Goal: Task Accomplishment & Management: Use online tool/utility

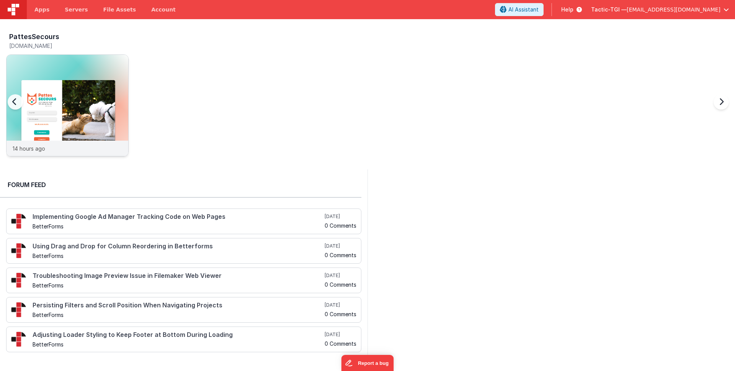
click at [67, 149] on div "14 hours ago" at bounding box center [68, 147] width 122 height 15
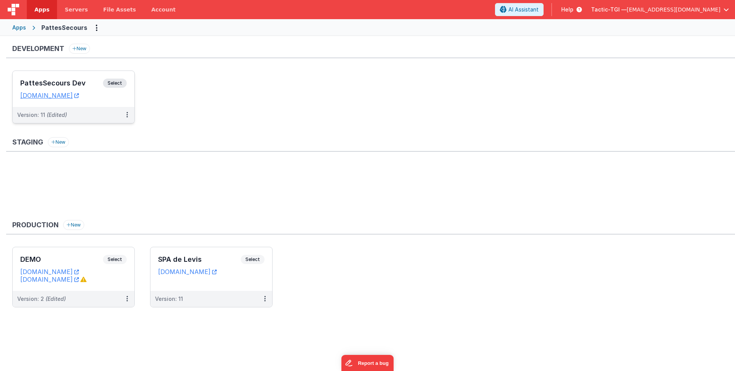
click at [79, 119] on div "Version: 11 (Edited)" at bounding box center [74, 115] width 122 height 16
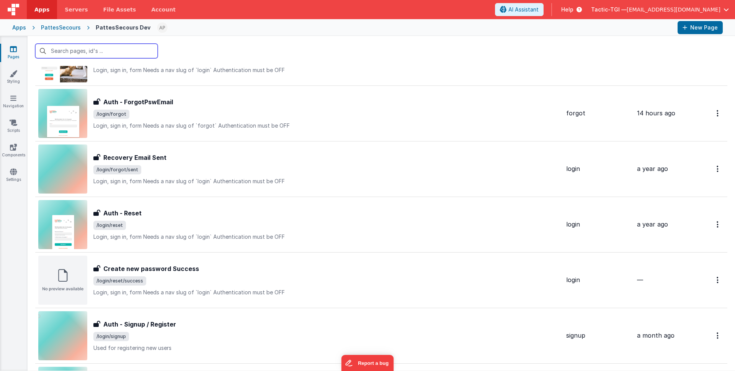
scroll to position [333, 0]
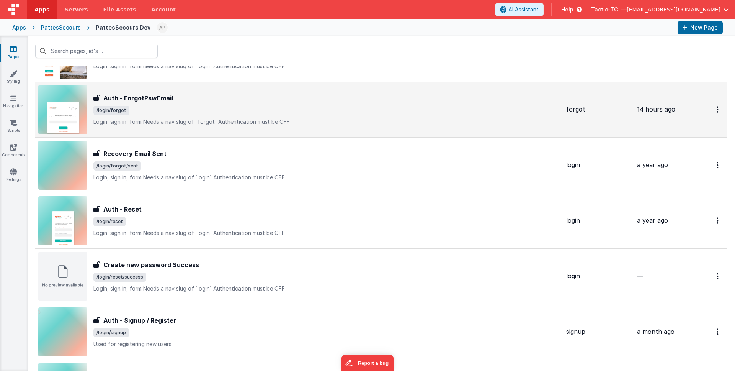
click at [260, 91] on div "Auth - ForgotPswEmail Auth - ForgotPswEmail /login/forgot Login, sign in, form…" at bounding box center [299, 109] width 522 height 49
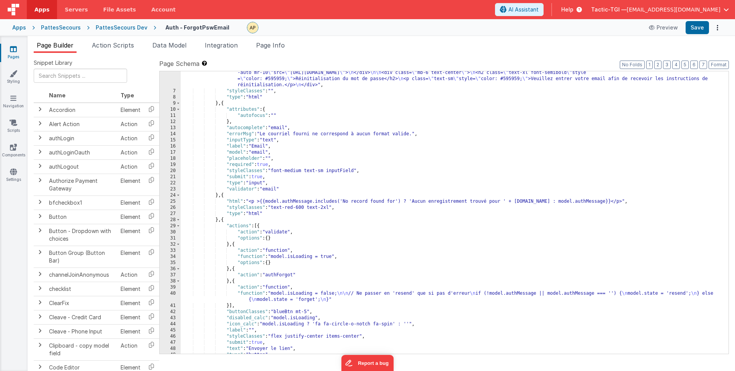
scroll to position [61, 0]
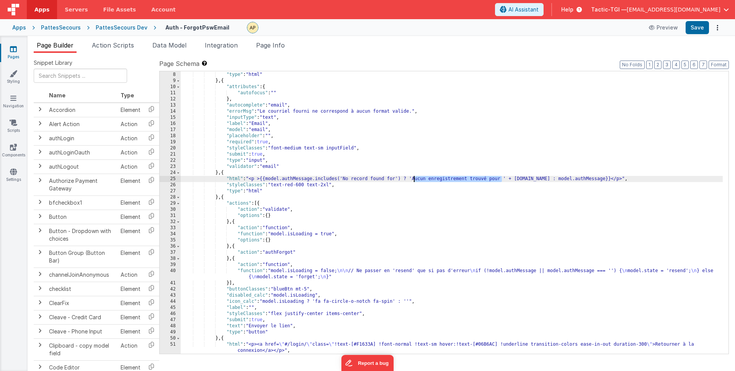
drag, startPoint x: 502, startPoint y: 180, endPoint x: 441, endPoint y: 184, distance: 61.4
click at [413, 178] on div ""styleClasses" : "" , "type" : "html" } , { "attributes" : { "autofocus" : "" }…" at bounding box center [452, 212] width 542 height 294
drag, startPoint x: 615, startPoint y: 178, endPoint x: 581, endPoint y: 180, distance: 33.7
click at [581, 180] on div ""styleClasses" : "" , "type" : "html" } , { "attributes" : { "autofocus" : "" }…" at bounding box center [452, 212] width 542 height 294
click at [694, 26] on button "Save" at bounding box center [697, 27] width 23 height 13
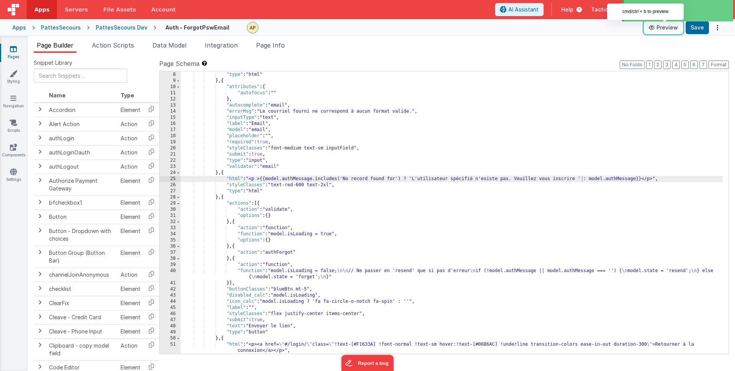
click at [662, 28] on button "Preview" at bounding box center [663, 27] width 38 height 12
click at [455, 208] on div ""styleClasses" : "" , "type" : "html" } , { "attributes" : { "autofocus" : "" }…" at bounding box center [452, 212] width 542 height 294
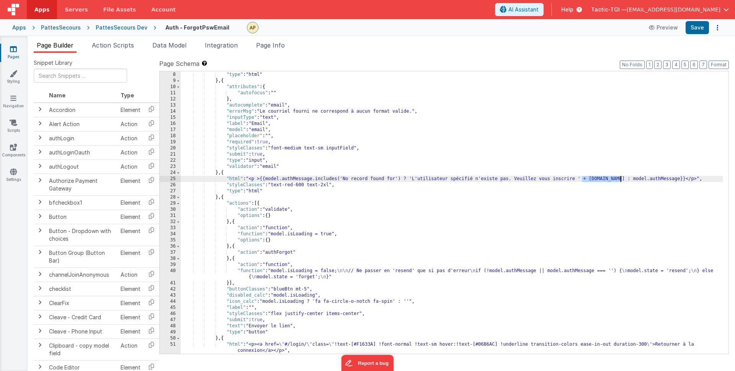
click at [576, 205] on div ""styleClasses" : "" , "type" : "html" } , { "attributes" : { "autofocus" : "" }…" at bounding box center [452, 212] width 542 height 294
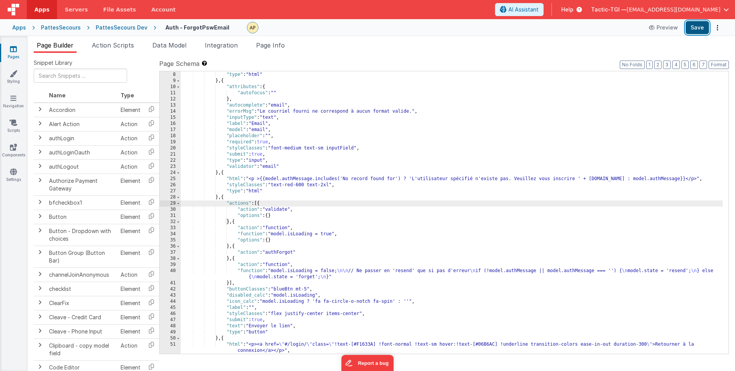
click at [695, 29] on button "Save" at bounding box center [697, 27] width 23 height 13
drag, startPoint x: 692, startPoint y: 28, endPoint x: 684, endPoint y: 32, distance: 9.2
click at [692, 28] on button "Save" at bounding box center [697, 27] width 23 height 13
click at [664, 29] on button "Preview" at bounding box center [663, 27] width 38 height 12
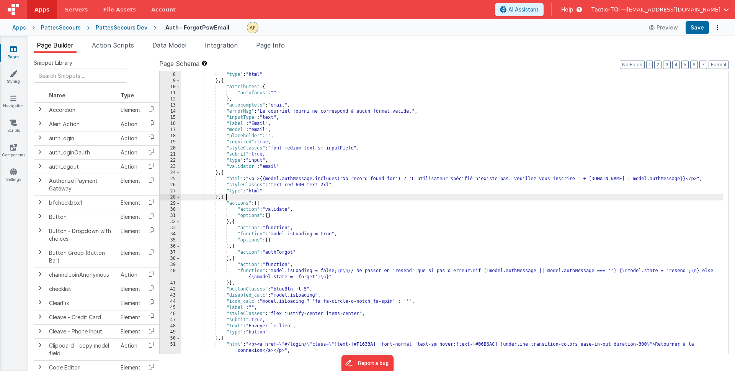
click at [509, 199] on div ""styleClasses" : "" , "type" : "html" } , { "attributes" : { "autofocus" : "" }…" at bounding box center [452, 212] width 542 height 294
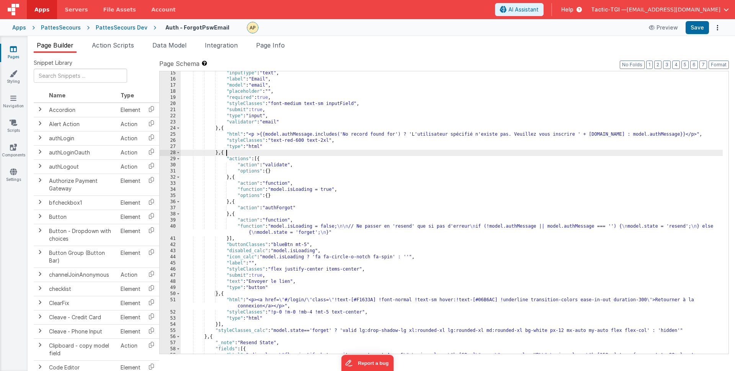
scroll to position [84, 0]
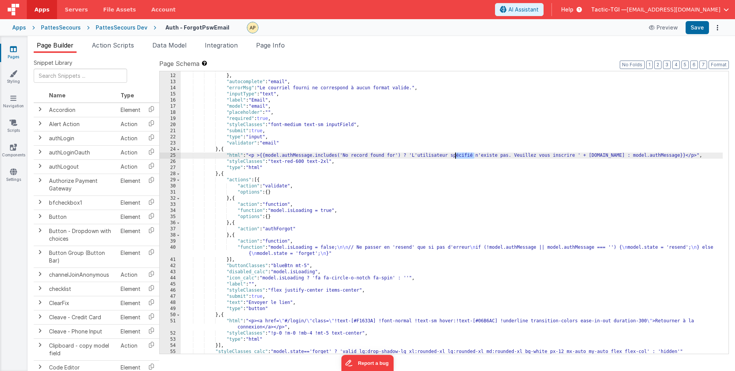
drag, startPoint x: 474, startPoint y: 156, endPoint x: 454, endPoint y: 157, distance: 19.9
click at [454, 157] on div ""autofocus" : "" } , "autocomplete" : "email" , "errorMsg" : "Le courriel fourn…" at bounding box center [452, 214] width 542 height 294
click at [700, 24] on button "Save" at bounding box center [697, 27] width 23 height 13
click at [553, 188] on div ""autofocus" : "" } , "autocomplete" : "email" , "errorMsg" : "Le courriel fourn…" at bounding box center [452, 214] width 542 height 294
click at [552, 187] on div ""autofocus" : "" } , "autocomplete" : "email" , "errorMsg" : "Le courriel fourn…" at bounding box center [452, 214] width 542 height 294
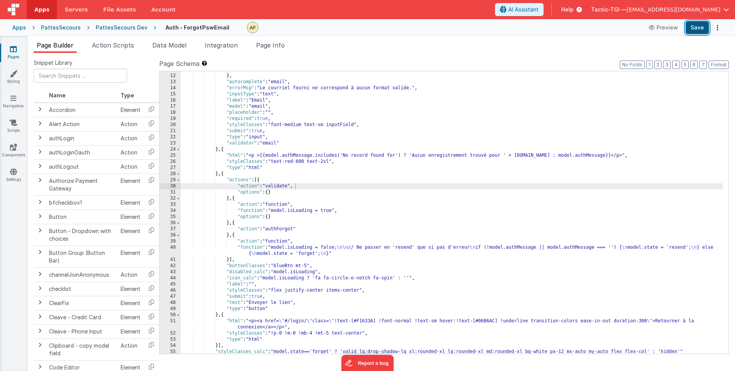
click at [698, 30] on button "Save" at bounding box center [697, 27] width 23 height 13
drag, startPoint x: 501, startPoint y: 155, endPoint x: 414, endPoint y: 155, distance: 87.7
click at [414, 155] on div ""autofocus" : "" } , "autocomplete" : "email" , "errorMsg" : "Le courriel fourn…" at bounding box center [452, 214] width 542 height 294
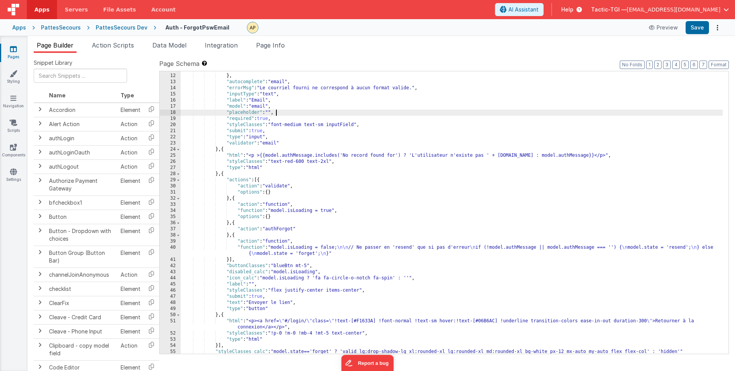
click at [640, 113] on div ""autofocus" : "" } , "autocomplete" : "email" , "errorMsg" : "Le courriel fourn…" at bounding box center [452, 214] width 542 height 294
click at [698, 27] on button "Save" at bounding box center [697, 27] width 23 height 13
click at [525, 193] on div ""autofocus" : "" } , "autocomplete" : "email" , "errorMsg" : "Le courriel fourn…" at bounding box center [452, 214] width 542 height 294
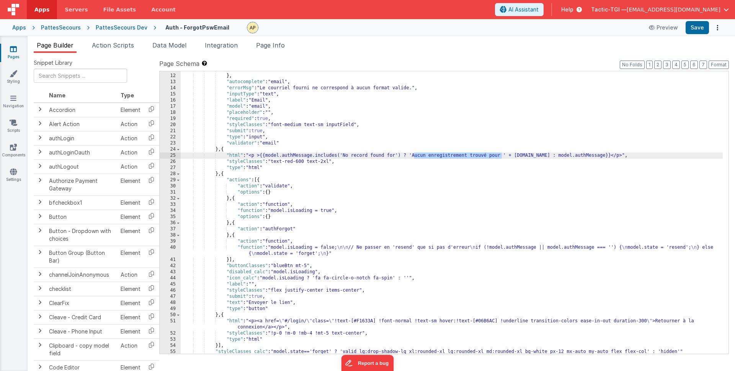
click at [525, 193] on div ""autofocus" : "" } , "autocomplete" : "email" , "errorMsg" : "Le courriel fourn…" at bounding box center [452, 214] width 542 height 294
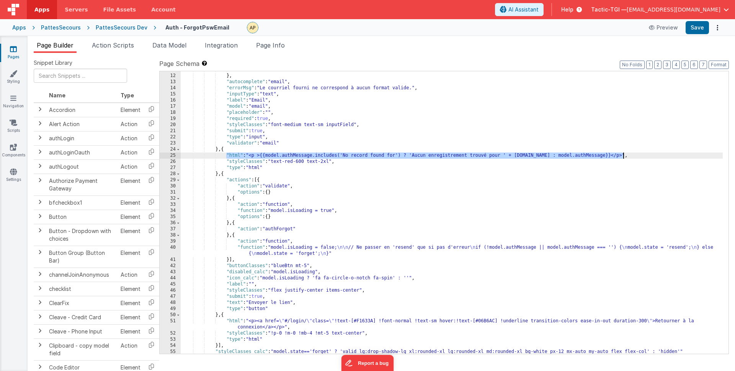
drag, startPoint x: 226, startPoint y: 155, endPoint x: 669, endPoint y: 158, distance: 442.5
click at [669, 158] on div ""autofocus" : "" } , "autocomplete" : "email" , "errorMsg" : "Le courriel fourn…" at bounding box center [452, 214] width 542 height 294
click at [544, 155] on div ""autofocus" : "" } , "autocomplete" : "email" , "errorMsg" : "Le courriel fourn…" at bounding box center [452, 214] width 542 height 294
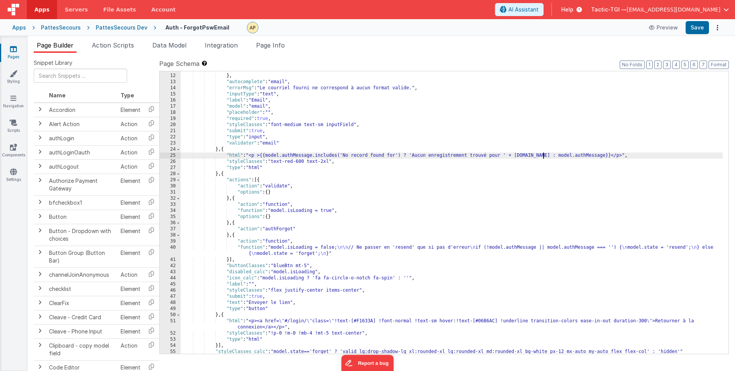
click at [496, 156] on div ""autofocus" : "" } , "autocomplete" : "email" , "errorMsg" : "Le courriel fourn…" at bounding box center [452, 214] width 542 height 294
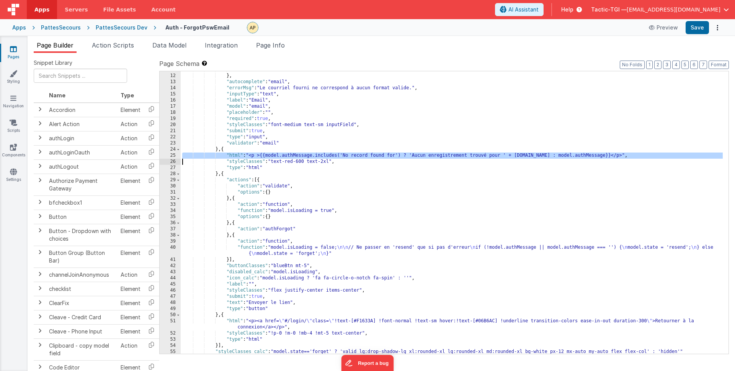
click at [520, 207] on div ""autofocus" : "" } , "autocomplete" : "email" , "errorMsg" : "Le courriel fourn…" at bounding box center [452, 214] width 542 height 294
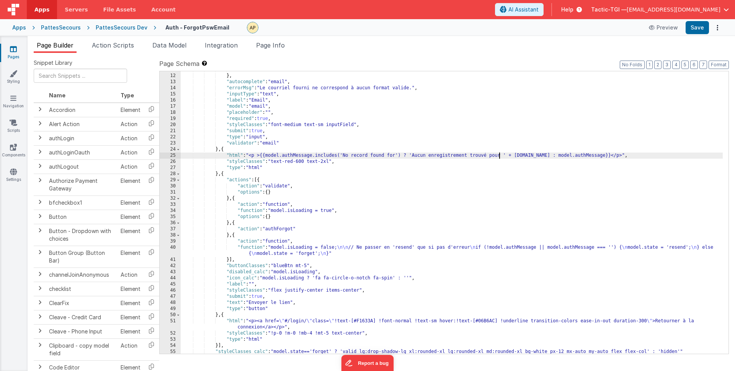
click at [499, 156] on div ""autofocus" : "" } , "autocomplete" : "email" , "errorMsg" : "Le courriel fourn…" at bounding box center [452, 214] width 542 height 294
drag, startPoint x: 502, startPoint y: 155, endPoint x: 413, endPoint y: 156, distance: 88.8
click at [413, 156] on div ""autofocus" : "" } , "autocomplete" : "email" , "errorMsg" : "Le courriel fourn…" at bounding box center [452, 214] width 542 height 294
click at [690, 28] on button "Save" at bounding box center [697, 27] width 23 height 13
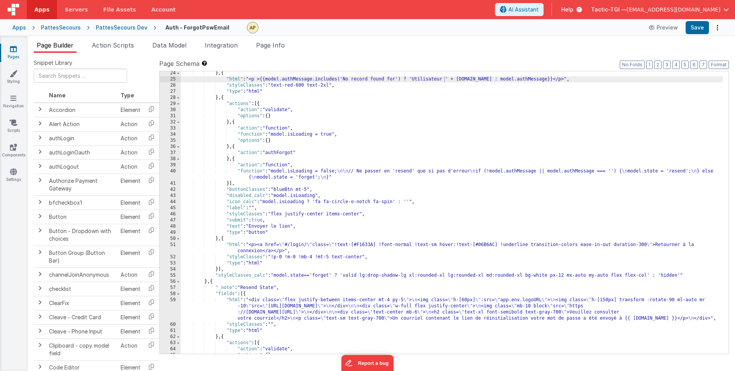
scroll to position [158, 0]
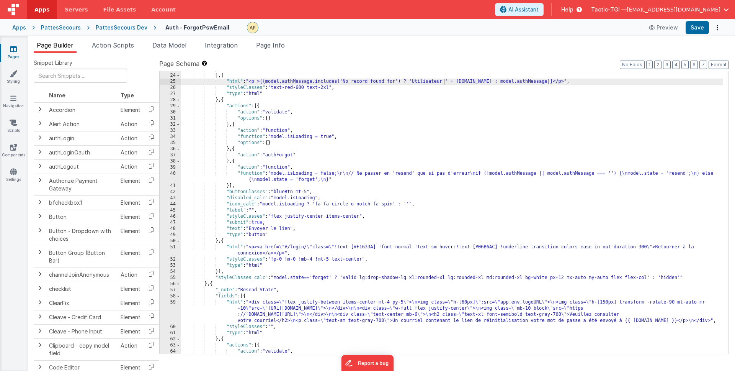
click at [413, 82] on div ""validator" : "email" } , { "html" : "<p >{{model.authMessage.includes('No reco…" at bounding box center [452, 213] width 542 height 294
click at [693, 29] on button "Save" at bounding box center [697, 27] width 23 height 13
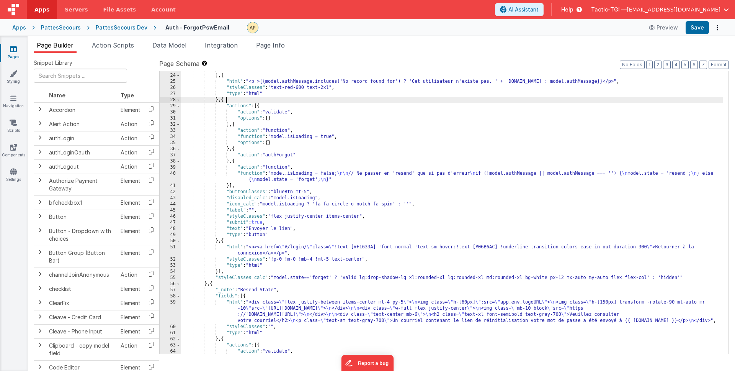
click at [494, 100] on div ""validator" : "email" } , { "html" : "<p >{{model.authMessage.includes('No reco…" at bounding box center [452, 213] width 542 height 294
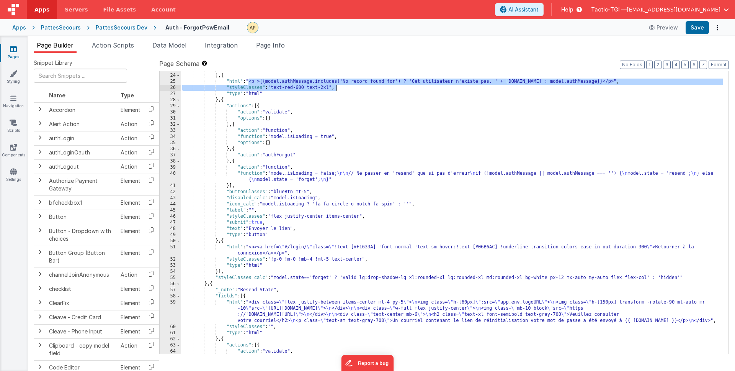
drag, startPoint x: 247, startPoint y: 81, endPoint x: 621, endPoint y: 83, distance: 374.0
click at [620, 84] on div ""validator" : "email" } , { "html" : "<p >{{model.authMessage.includes('No reco…" at bounding box center [452, 213] width 542 height 294
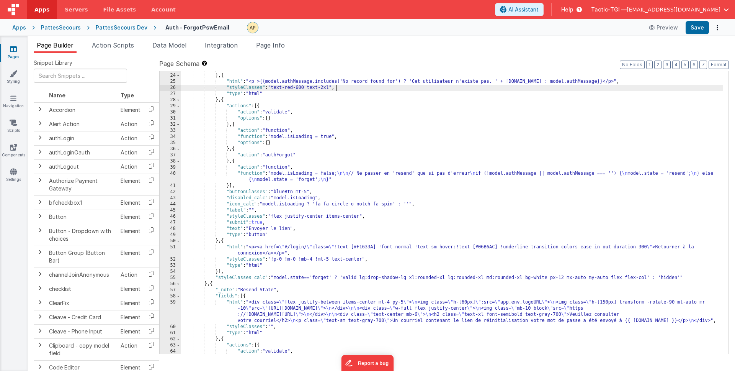
click at [409, 87] on div ""validator" : "email" } , { "html" : "<p >{{model.authMessage.includes('No reco…" at bounding box center [452, 213] width 542 height 294
drag, startPoint x: 426, startPoint y: 82, endPoint x: 411, endPoint y: 82, distance: 14.5
click at [411, 82] on div ""validator" : "email" } , { "html" : "<p >{{model.authMessage.includes('No reco…" at bounding box center [452, 213] width 542 height 294
drag, startPoint x: 430, startPoint y: 88, endPoint x: 423, endPoint y: 81, distance: 9.5
click at [430, 88] on div ""validator" : "email" } , { "html" : "<p >{{model.authMessage.includes('No reco…" at bounding box center [452, 213] width 542 height 294
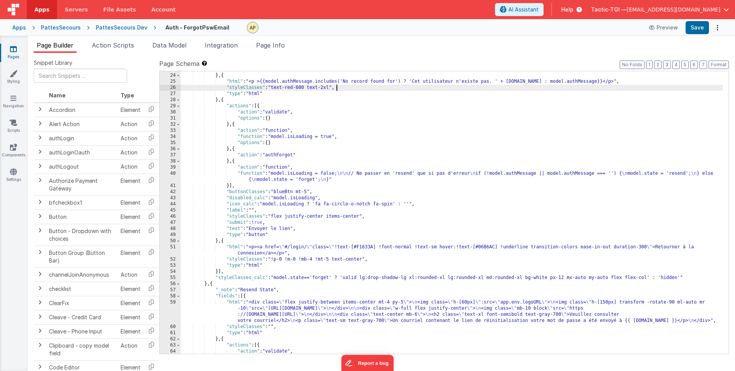
click at [461, 82] on div ""validator" : "email" } , { "html" : "<p >{{model.authMessage.includes('No reco…" at bounding box center [452, 213] width 542 height 294
click at [496, 84] on div ""validator" : "email" } , { "html" : "<p >{{model.authMessage.includes('No reco…" at bounding box center [452, 213] width 542 height 294
drag, startPoint x: 492, startPoint y: 83, endPoint x: 490, endPoint y: 104, distance: 21.6
click at [491, 84] on div ""validator" : "email" } , { "html" : "<p >{{model.authMessage.includes('No reco…" at bounding box center [452, 213] width 542 height 294
drag, startPoint x: 498, startPoint y: 82, endPoint x: 505, endPoint y: 125, distance: 44.3
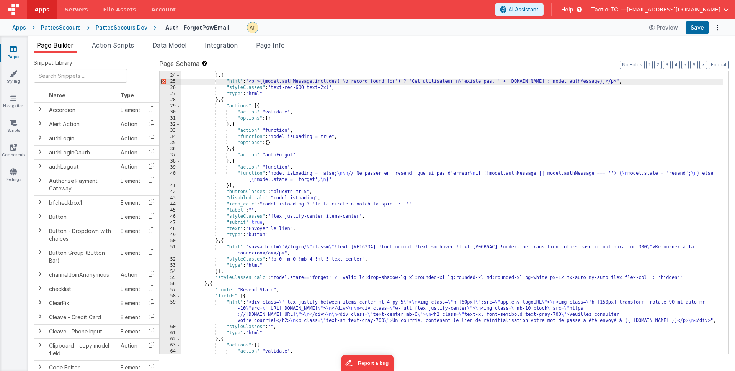
click at [498, 82] on div ""validator" : "email" } , { "html" : "<p >{{model.authMessage.includes('No reco…" at bounding box center [452, 213] width 542 height 294
click at [579, 111] on div ""validator" : "email" } , { "html" : "<p >{{model.authMessage.includes('No reco…" at bounding box center [452, 213] width 542 height 294
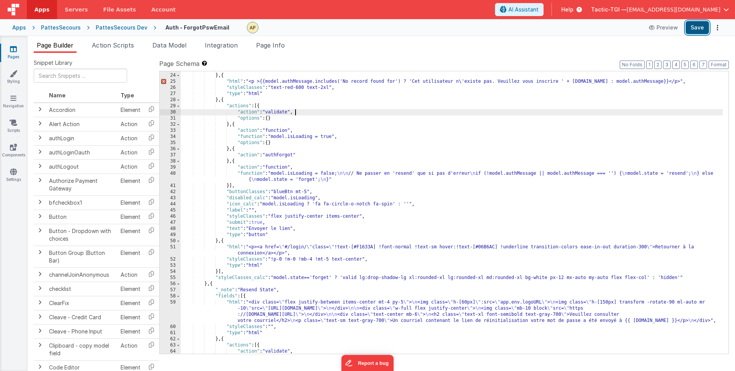
click at [695, 25] on button "Save" at bounding box center [697, 27] width 23 height 13
click at [462, 81] on div ""validator" : "email" } , { "html" : "<p >{{model.authMessage.includes('No reco…" at bounding box center [452, 213] width 542 height 294
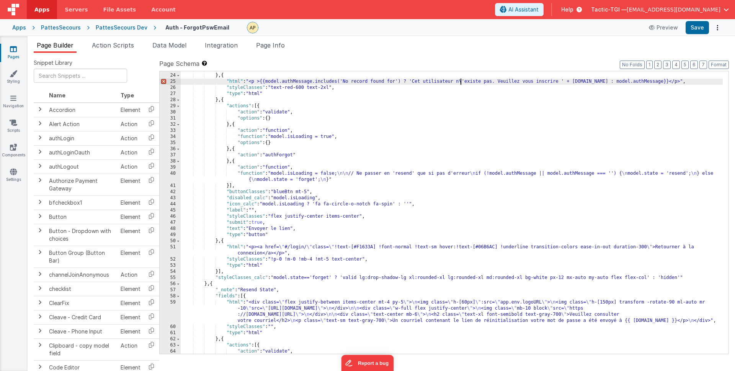
click at [464, 81] on div ""validator" : "email" } , { "html" : "<p >{{model.authMessage.includes('No reco…" at bounding box center [452, 213] width 542 height 294
click at [691, 27] on button "Save" at bounding box center [697, 27] width 23 height 13
click at [530, 134] on div ""validator" : "email" } , { "html" : "<p >{{model.authMessage.includes('No reco…" at bounding box center [452, 213] width 542 height 294
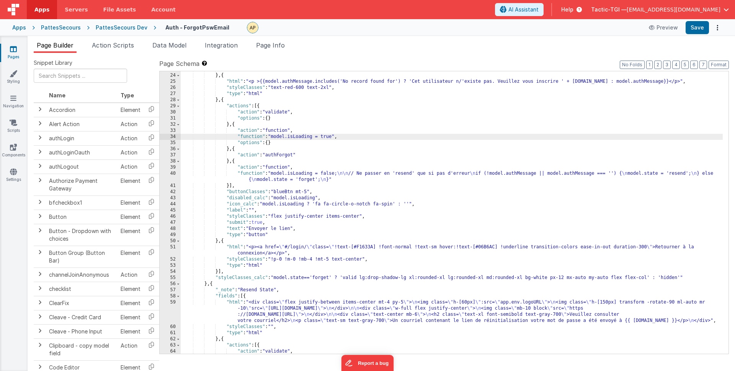
drag, startPoint x: 464, startPoint y: 79, endPoint x: 477, endPoint y: 81, distance: 13.2
click at [465, 79] on div ""validator" : "email" } , { "html" : "<p >{{model.authMessage.includes('No reco…" at bounding box center [452, 213] width 542 height 294
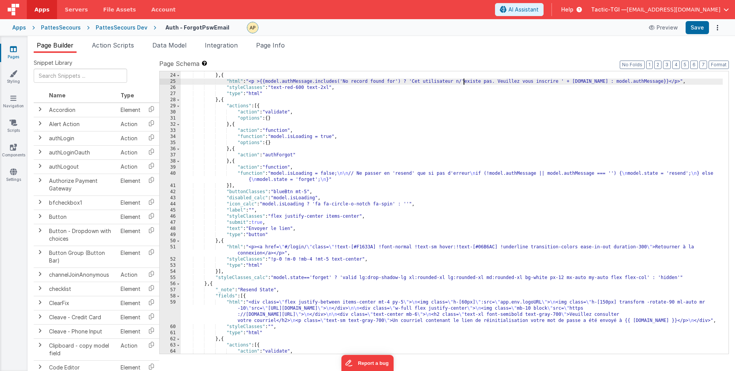
click at [488, 91] on div ""validator" : "email" } , { "html" : "<p >{{model.authMessage.includes('No reco…" at bounding box center [452, 213] width 542 height 294
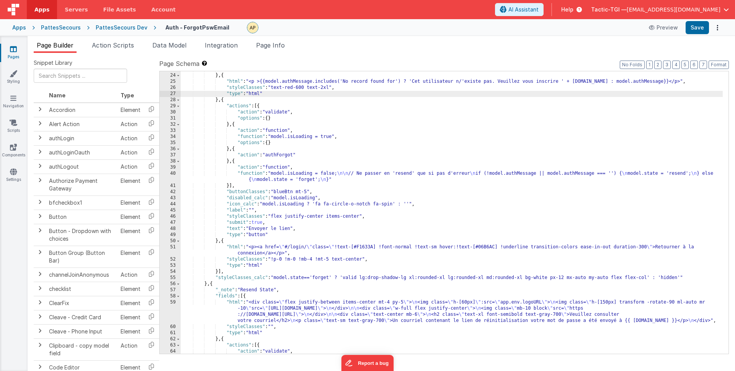
drag, startPoint x: 464, startPoint y: 81, endPoint x: 481, endPoint y: 90, distance: 19.0
click at [465, 82] on div ""validator" : "email" } , { "html" : "<p >{{model.authMessage.includes('No reco…" at bounding box center [452, 213] width 542 height 294
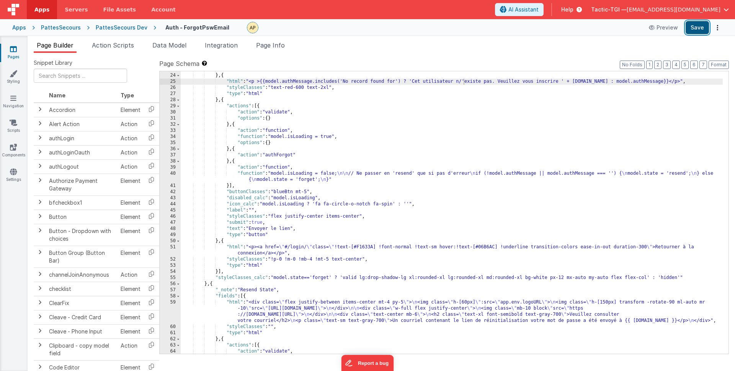
drag, startPoint x: 700, startPoint y: 28, endPoint x: 698, endPoint y: 32, distance: 5.3
click at [700, 28] on button "Save" at bounding box center [697, 27] width 23 height 13
click at [463, 81] on div ""validator" : "email" } , { "html" : "<p >{{model.authMessage.includes('No reco…" at bounding box center [452, 213] width 542 height 294
click at [576, 125] on div ""validator" : "email" } , { "html" : "<p >{{model.authMessage.includes('No reco…" at bounding box center [452, 213] width 542 height 294
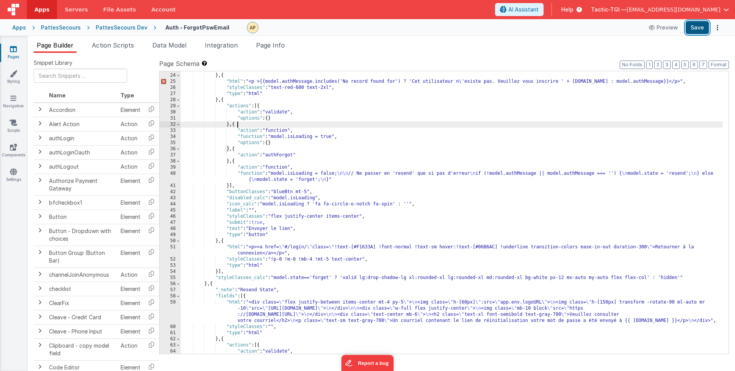
click at [702, 26] on button "Save" at bounding box center [697, 27] width 23 height 13
click at [477, 116] on div ""validator" : "email" } , { "html" : "<p >{{model.authMessage.includes('No reco…" at bounding box center [452, 213] width 542 height 294
click at [414, 83] on div ""validator" : "email" } , { "html" : "<p >{{model.authMessage.includes('No reco…" at bounding box center [452, 213] width 542 height 294
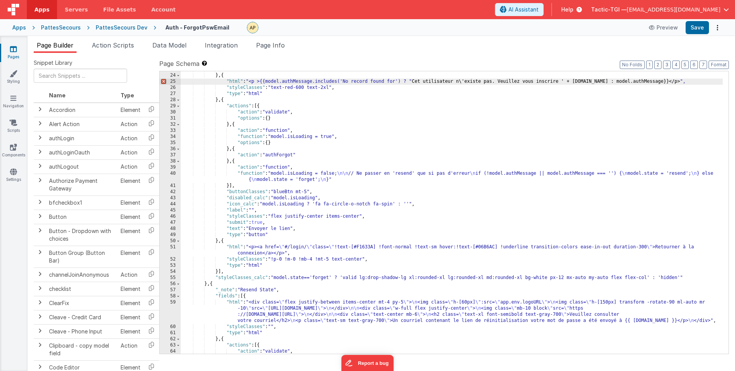
click at [464, 82] on div ""validator" : "email" } , { "html" : "<p >{{model.authMessage.includes('No reco…" at bounding box center [452, 213] width 542 height 294
drag, startPoint x: 562, startPoint y: 80, endPoint x: 578, endPoint y: 85, distance: 16.6
click at [562, 80] on div ""validator" : "email" } , { "html" : "<p >{{model.authMessage.includes('No reco…" at bounding box center [452, 213] width 542 height 294
click at [688, 125] on div ""validator" : "email" } , { "html" : "<p >{{model.authMessage.includes('No reco…" at bounding box center [452, 213] width 542 height 294
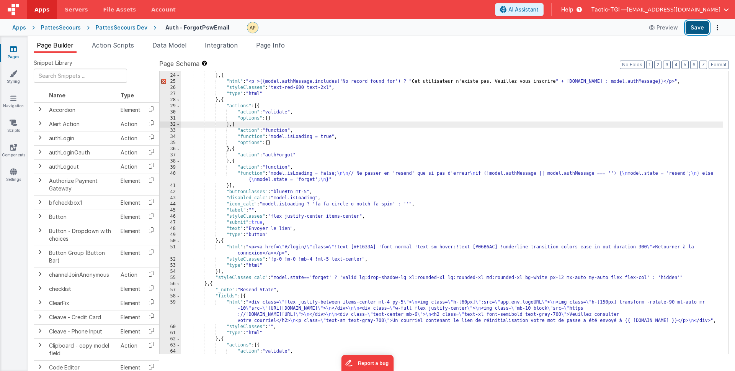
click at [697, 27] on button "Save" at bounding box center [697, 27] width 23 height 13
click at [562, 80] on div ""validator" : "email" } , { "html" : "<p >{{model.authMessage.includes('No reco…" at bounding box center [452, 213] width 542 height 294
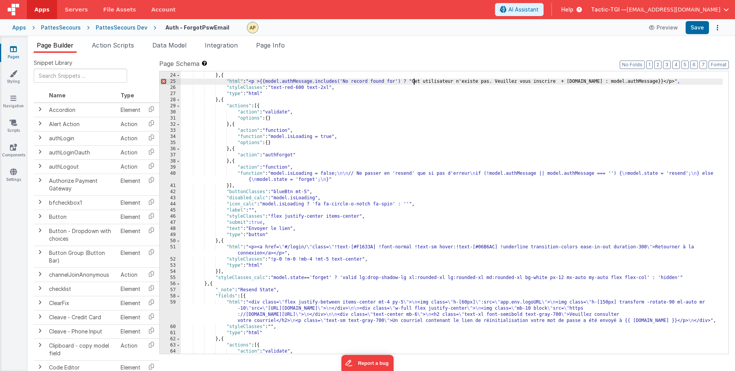
drag, startPoint x: 413, startPoint y: 82, endPoint x: 436, endPoint y: 88, distance: 24.2
click at [415, 82] on div ""validator" : "email" } , { "html" : "<p >{{model.authMessage.includes('No reco…" at bounding box center [452, 213] width 542 height 294
click at [555, 80] on div ""validator" : "email" } , { "html" : "<p >{{model.authMessage.includes('No reco…" at bounding box center [452, 213] width 542 height 294
click at [493, 80] on div ""validator" : "email" } , { "html" : "<p >{{model.authMessage.includes('No reco…" at bounding box center [452, 213] width 542 height 294
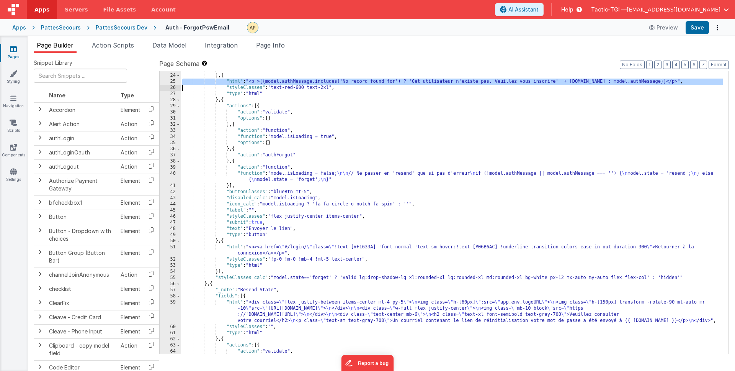
click at [493, 80] on div ""validator" : "email" } , { "html" : "<p >{{model.authMessage.includes('No reco…" at bounding box center [452, 213] width 542 height 294
click at [421, 46] on ul "Page Builder Action Scripts Data Model Integration Page Info" at bounding box center [381, 47] width 707 height 12
click at [417, 79] on div ""validator" : "email" } , { "html" : "<p >{{model.authMessage.includes('No reco…" at bounding box center [452, 213] width 542 height 294
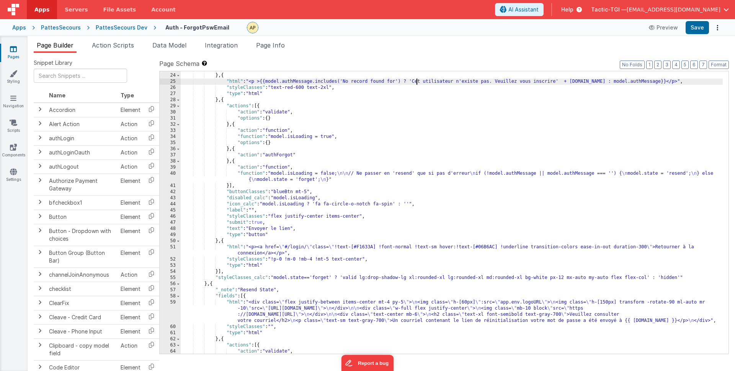
drag, startPoint x: 413, startPoint y: 81, endPoint x: 418, endPoint y: 82, distance: 5.2
click at [413, 81] on div ""validator" : "email" } , { "html" : "<p >{{model.authMessage.includes('No reco…" at bounding box center [452, 213] width 542 height 294
drag, startPoint x: 562, startPoint y: 82, endPoint x: 573, endPoint y: 88, distance: 13.0
click at [562, 83] on div ""validator" : "email" } , { "html" : "<p >{{model.authMessage.includes('No reco…" at bounding box center [452, 213] width 542 height 294
click at [700, 25] on button "Save" at bounding box center [697, 27] width 23 height 13
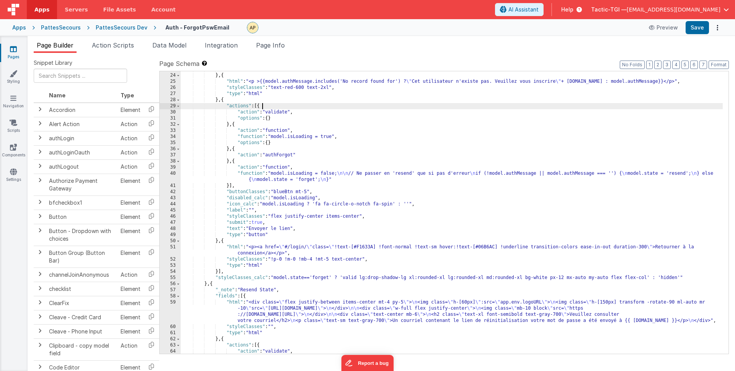
drag, startPoint x: 543, startPoint y: 104, endPoint x: 549, endPoint y: 101, distance: 6.2
click at [543, 104] on div ""validator" : "email" } , { "html" : "<p >{{model.authMessage.includes('No reco…" at bounding box center [452, 213] width 542 height 294
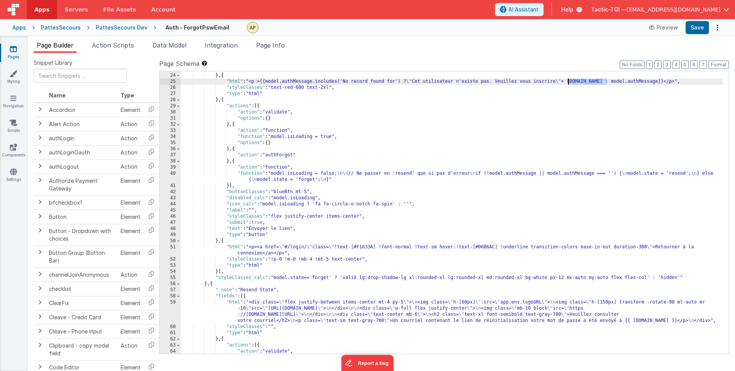
drag, startPoint x: 607, startPoint y: 81, endPoint x: 569, endPoint y: 82, distance: 38.7
click at [569, 82] on div ""validator" : "email" } , { "html" : "<p >{{model.authMessage.includes('No reco…" at bounding box center [452, 213] width 542 height 294
click at [568, 110] on div ""validator" : "email" } , { "html" : "<p >{{model.authMessage.includes('No reco…" at bounding box center [452, 213] width 542 height 294
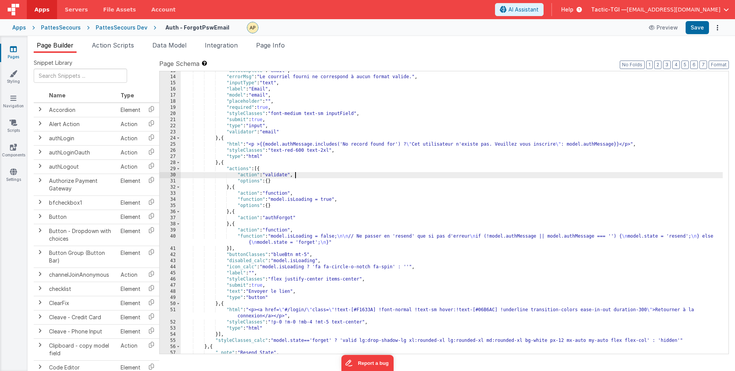
scroll to position [95, 0]
drag, startPoint x: 703, startPoint y: 29, endPoint x: 684, endPoint y: 51, distance: 29.0
click at [703, 29] on button "Save" at bounding box center [697, 27] width 23 height 13
click at [558, 144] on div ""autocomplete" : "email" , "errorMsg" : "Le courriel fourni ne correspond à auc…" at bounding box center [452, 216] width 542 height 294
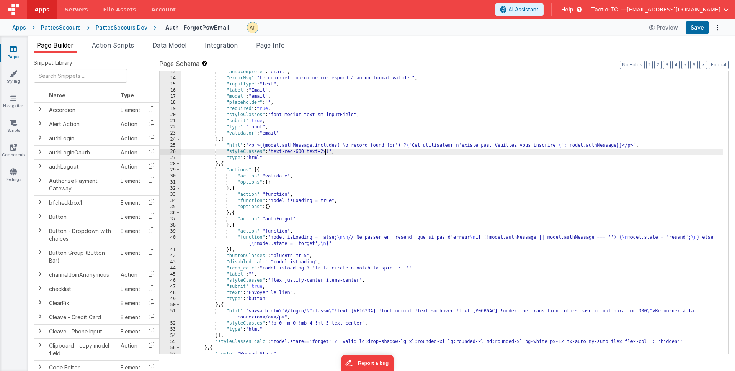
click at [325, 152] on div ""autocomplete" : "email" , "errorMsg" : "Le courriel fourni ne correspond à auc…" at bounding box center [452, 216] width 542 height 294
drag, startPoint x: 692, startPoint y: 28, endPoint x: 681, endPoint y: 11, distance: 20.9
click at [693, 28] on button "Save" at bounding box center [697, 27] width 23 height 13
click at [299, 151] on div ""autocomplete" : "email" , "errorMsg" : "Le courriel fourni ne correspond à auc…" at bounding box center [452, 216] width 542 height 294
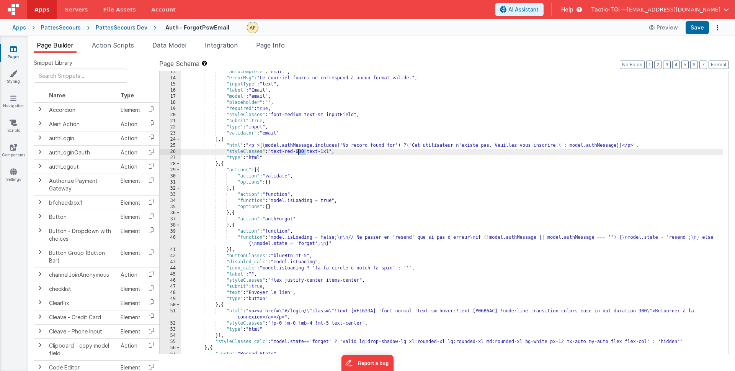
click at [299, 151] on div ""autocomplete" : "email" , "errorMsg" : "Le courriel fourni ne correspond à auc…" at bounding box center [452, 216] width 542 height 294
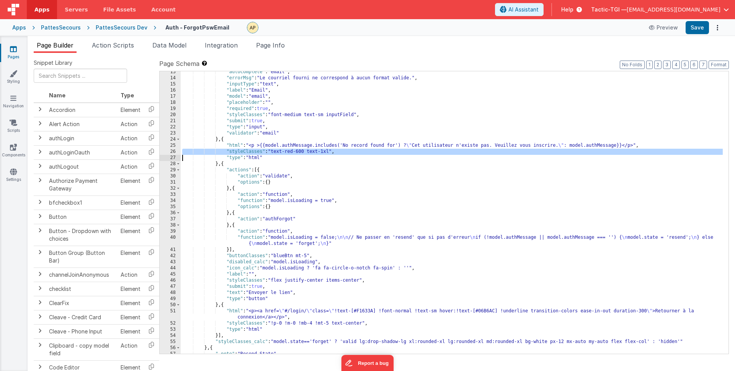
drag, startPoint x: 331, startPoint y: 151, endPoint x: 333, endPoint y: 154, distance: 4.1
click at [332, 152] on div ""autocomplete" : "email" , "errorMsg" : "Le courriel fourni ne correspond à auc…" at bounding box center [452, 216] width 542 height 294
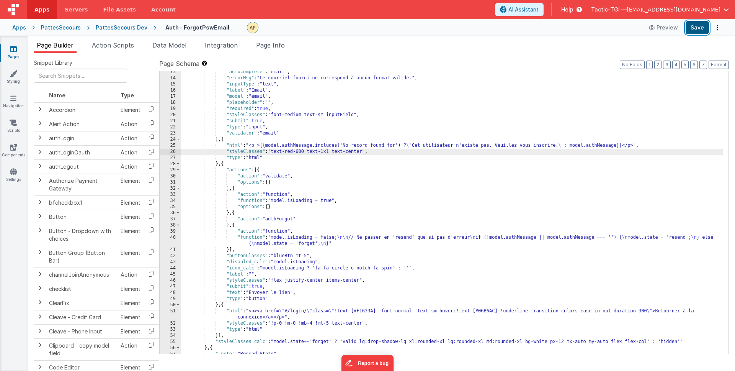
click at [690, 29] on button "Save" at bounding box center [697, 27] width 23 height 13
drag, startPoint x: 457, startPoint y: 145, endPoint x: 417, endPoint y: 147, distance: 40.6
click at [417, 147] on div ""autocomplete" : "email" , "errorMsg" : "Le courriel fourni ne correspond à auc…" at bounding box center [452, 216] width 542 height 294
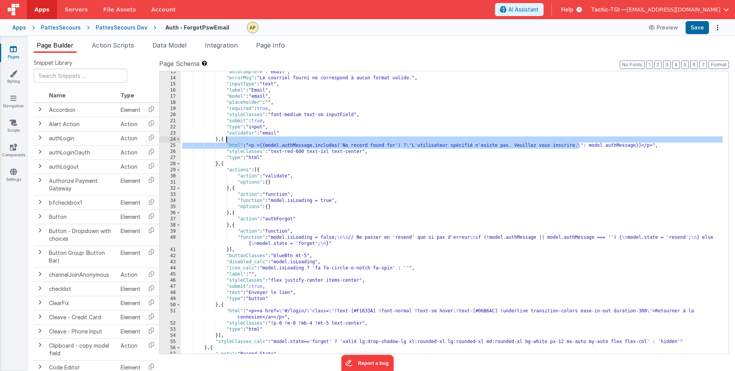
drag, startPoint x: 568, startPoint y: 144, endPoint x: 419, endPoint y: 144, distance: 149.3
click at [426, 144] on div ""autocomplete" : "email" , "errorMsg" : "Le courriel fourni ne correspond à auc…" at bounding box center [452, 216] width 542 height 294
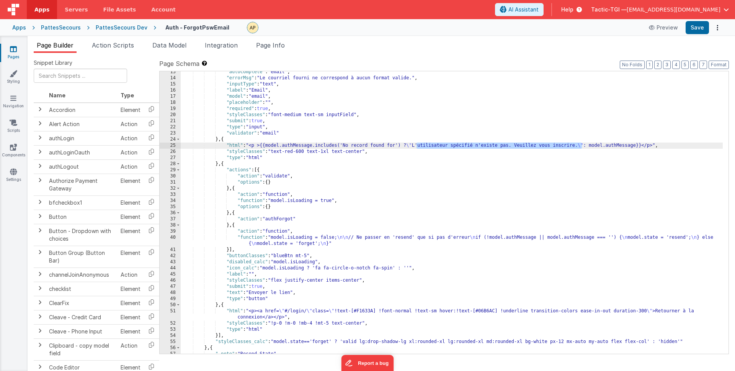
drag, startPoint x: 416, startPoint y: 145, endPoint x: 582, endPoint y: 147, distance: 166.1
click at [582, 147] on div ""autocomplete" : "email" , "errorMsg" : "Le courriel fourni ne correspond à auc…" at bounding box center [452, 216] width 542 height 294
click at [698, 31] on button "Save" at bounding box center [697, 27] width 23 height 13
